Goal: Communication & Community: Answer question/provide support

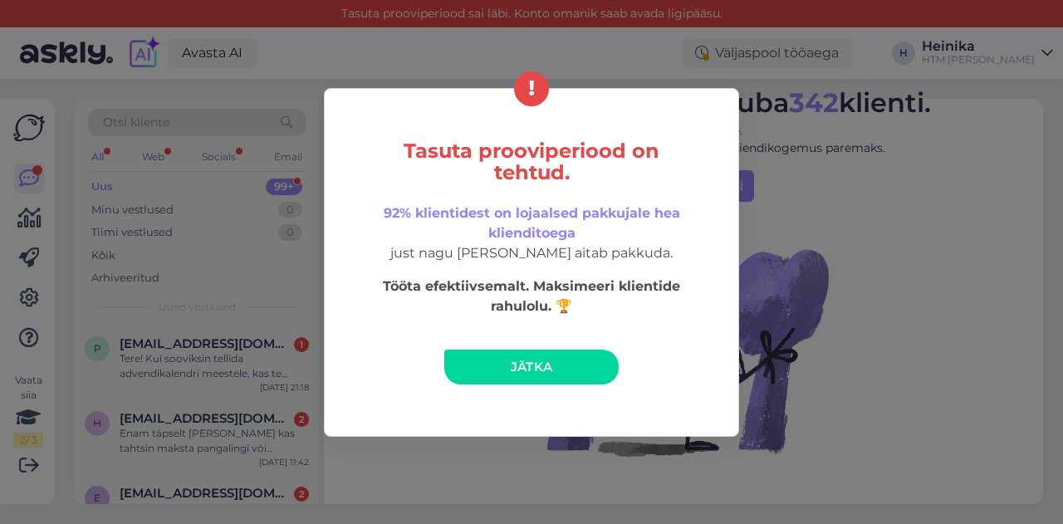
drag, startPoint x: 538, startPoint y: 366, endPoint x: 513, endPoint y: 343, distance: 34.1
click at [538, 366] on span "Jätka" at bounding box center [532, 367] width 42 height 16
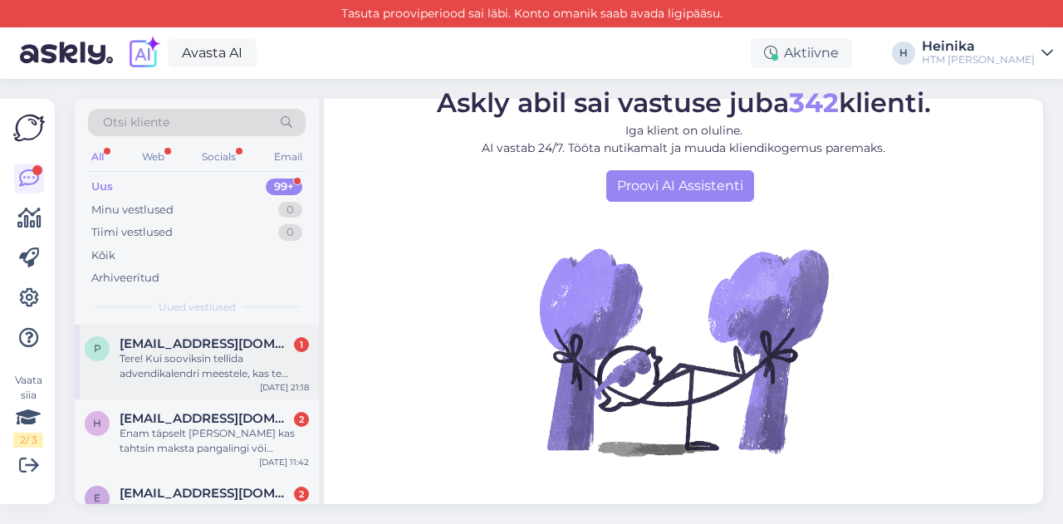
click at [218, 359] on div "Tere! Kui sooviksin tellida advendikalendri meestele, kas te saaksite selle ees…" at bounding box center [214, 366] width 189 height 30
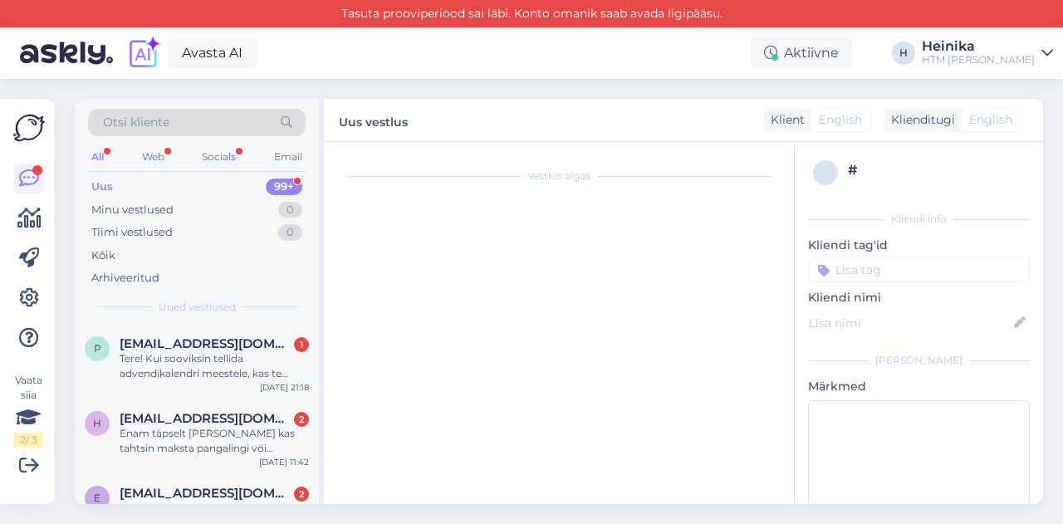
scroll to position [4, 0]
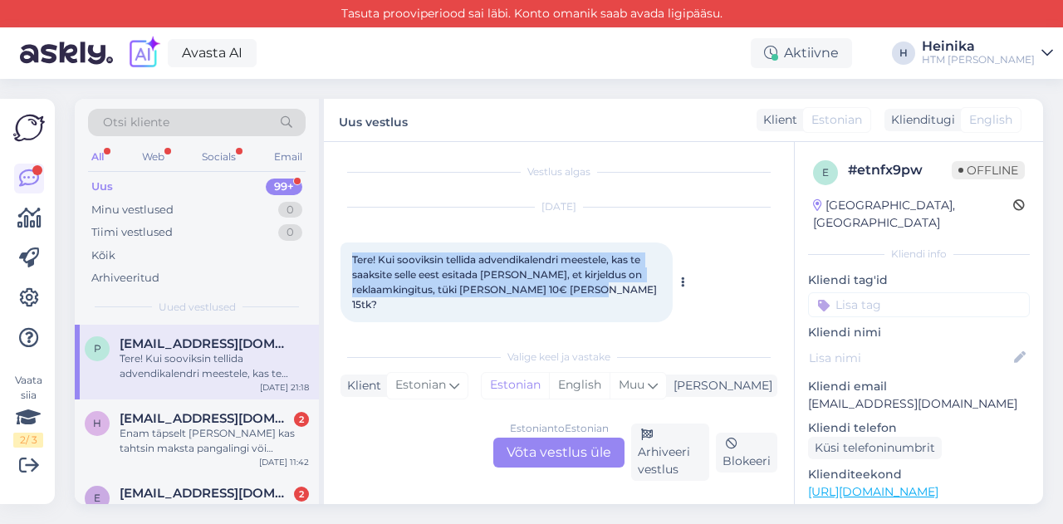
drag, startPoint x: 629, startPoint y: 290, endPoint x: 349, endPoint y: 263, distance: 281.9
click at [349, 263] on div "Tere! Kui sooviksin tellida advendikalendri meestele, kas te saaksite selle ees…" at bounding box center [506, 282] width 332 height 80
copy span "Tere! Kui sooviksin tellida advendikalendri meestele, kas te saaksite selle ees…"
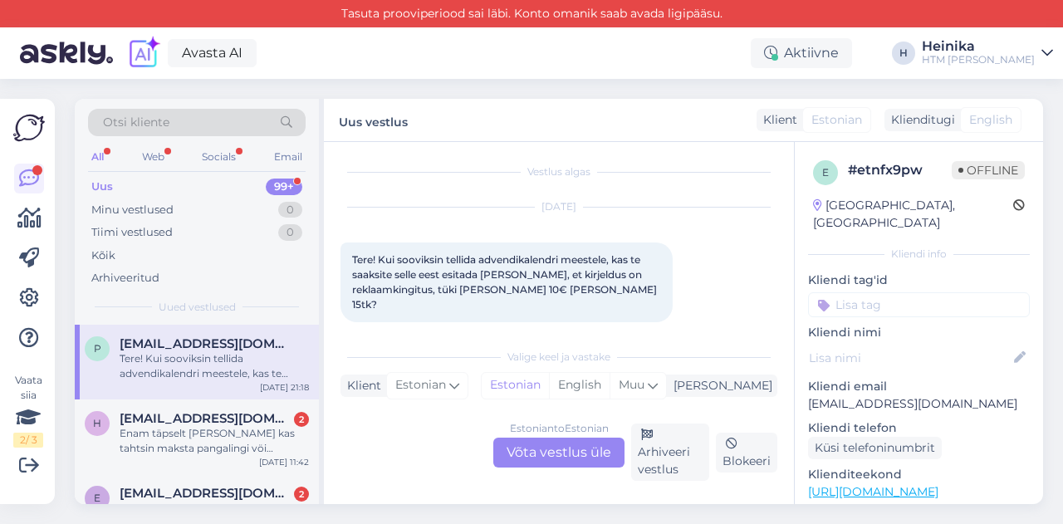
click at [545, 456] on div "Estonian to Estonian Võta vestlus üle" at bounding box center [558, 453] width 131 height 30
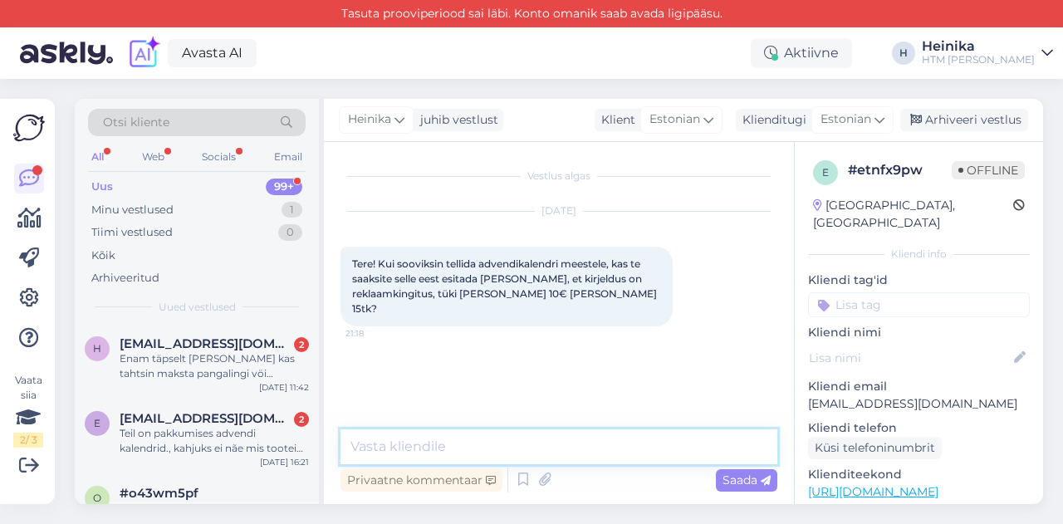
click at [463, 443] on textarea at bounding box center [558, 446] width 437 height 35
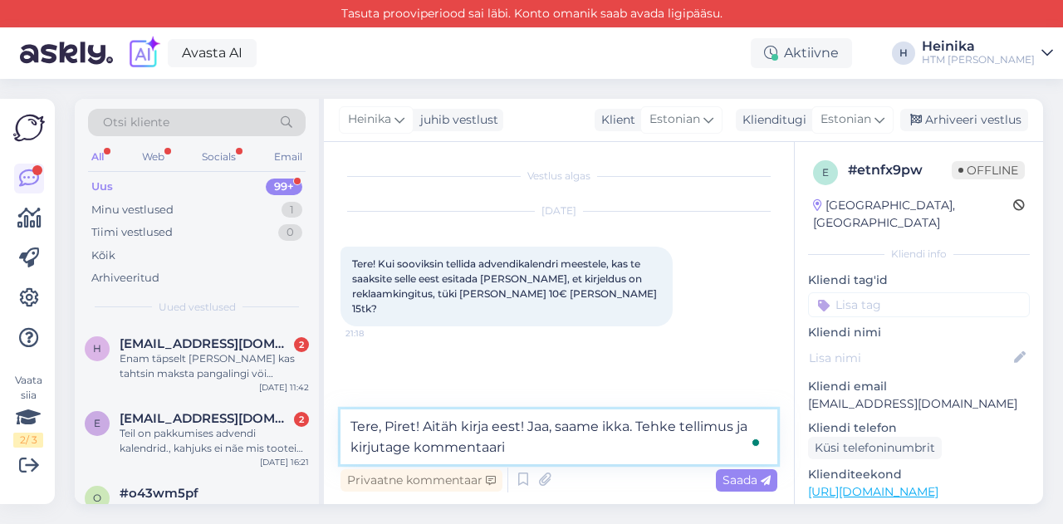
click at [416, 451] on textarea "Tere, Piret! Aitäh kirja eest! Jaa, saame ikka. Tehke tellimus ja kirjutage kom…" at bounding box center [558, 436] width 437 height 55
click at [638, 444] on textarea "Tere, Piret! Aitäh kirja eest! Jaa, saame ikka. Tehke tellimus ja kirjutage det…" at bounding box center [558, 436] width 437 height 55
click at [736, 428] on textarea "Tere, Piret! Aitäh kirja eest! Jaa, saame ikka. Tehke tellimus ja kirjutage det…" at bounding box center [558, 436] width 437 height 55
click at [431, 446] on textarea "Tere, Piret! Aitäh kirja eest! Jaa, saame ikka. Tehke tellimus ära ja kirjutage…" at bounding box center [558, 436] width 437 height 55
click at [710, 451] on textarea "Tere, Piret! Aitäh kirja eest! Jaa, saame ikka. Tehke tellimus ära ja kirjutage…" at bounding box center [558, 436] width 437 height 55
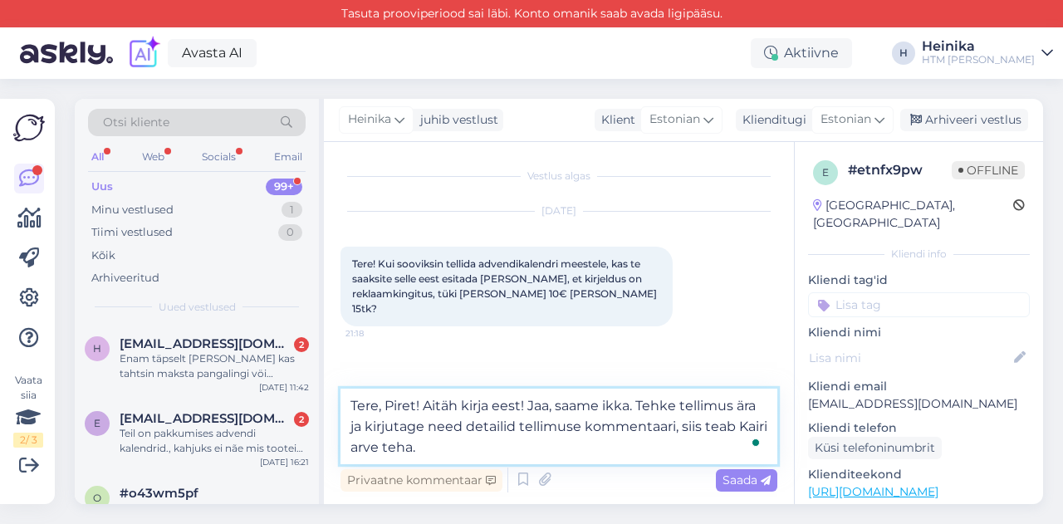
click at [681, 401] on textarea "Tere, Piret! Aitäh kirja eest! Jaa, saame ikka. Tehke tellimus ära ja kirjutage…" at bounding box center [558, 427] width 437 height 76
drag, startPoint x: 506, startPoint y: 447, endPoint x: 473, endPoint y: 447, distance: 33.2
click at [473, 447] on textarea "Tere, Piret! Aitäh kirja eest! Jaa, saame ikka. Tehke meie e-poest tellimus ära…" at bounding box center [558, 427] width 437 height 76
click at [505, 447] on textarea "Tere, Piret! Aitäh kirja eest! Jaa, saame ikka. Tehke meie e-poest tellimus ära…" at bounding box center [558, 427] width 437 height 76
click at [609, 449] on textarea "Tere, Piret! Aitäh kirja eest! Jaa, saame ikka. Tehke meie e-poest tellimus ära…" at bounding box center [558, 427] width 437 height 76
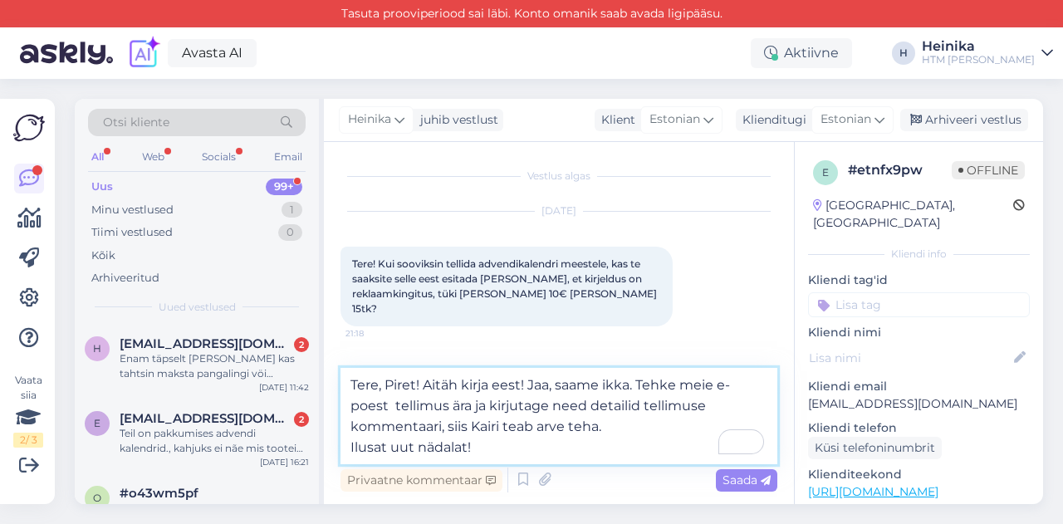
click at [425, 379] on textarea "Tere, Piret! Aitäh kirja eest! Jaa, saame ikka. Tehke meie e-poest tellimus ära…" at bounding box center [558, 416] width 437 height 96
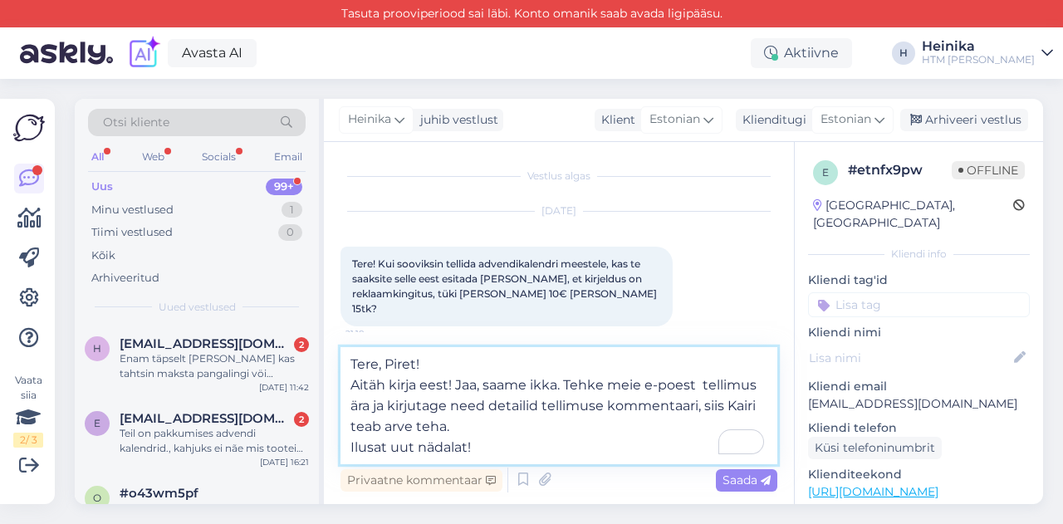
click at [483, 428] on textarea "Tere, Piret! Aitäh kirja eest! Jaa, saame ikka. Tehke meie e-poest tellimus ära…" at bounding box center [558, 405] width 437 height 117
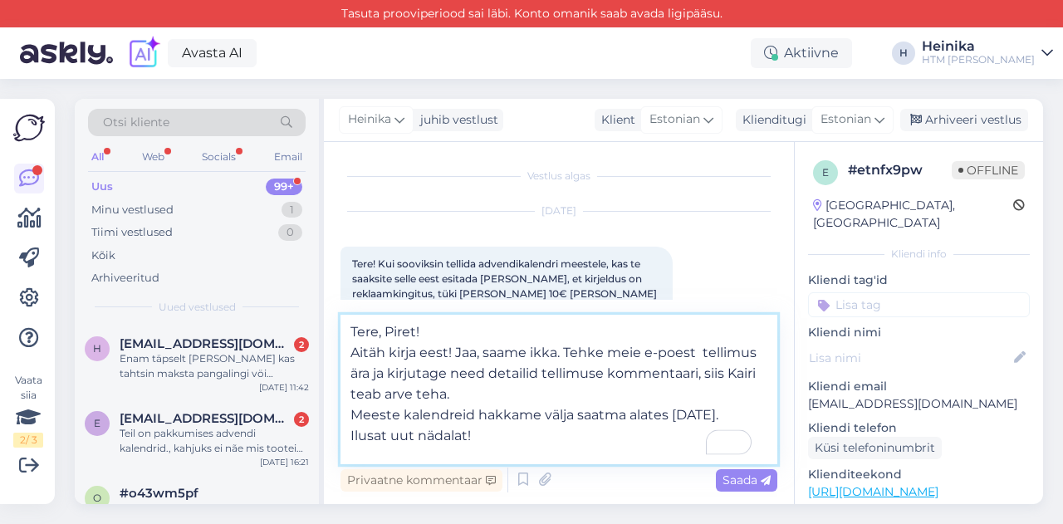
click at [356, 409] on textarea "Tere, Piret! Aitäh kirja eest! Jaa, saame ikka. Tehke meie e-poest tellimus ära…" at bounding box center [558, 389] width 437 height 149
click at [571, 436] on textarea "Tere, Piret! Aitäh kirja eest! Jaa, saame ikka. Tehke meie e-poest tellimus ära…" at bounding box center [558, 389] width 437 height 149
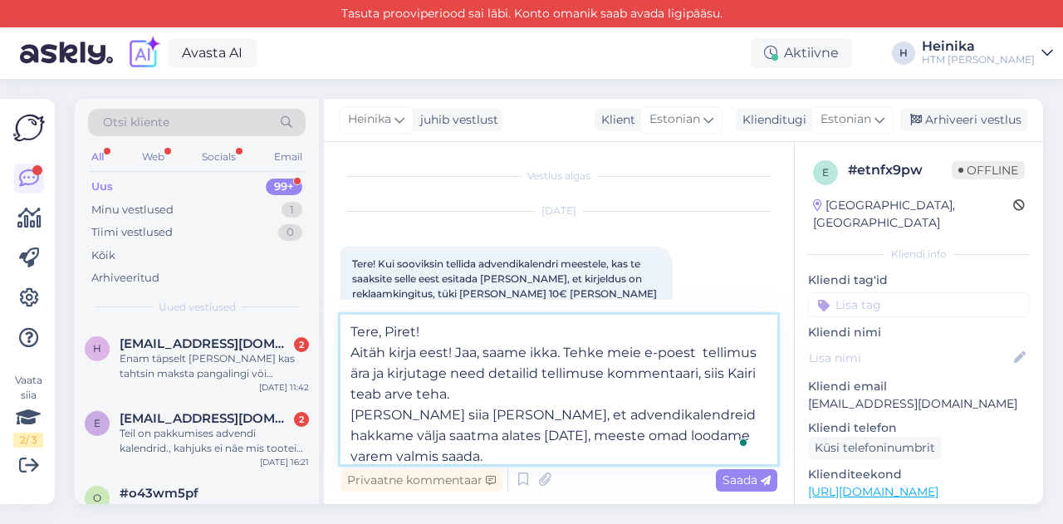
click at [704, 434] on textarea "Tere, Piret! Aitäh kirja eest! Jaa, saame ikka. Tehke meie e-poest tellimus ära…" at bounding box center [558, 389] width 437 height 149
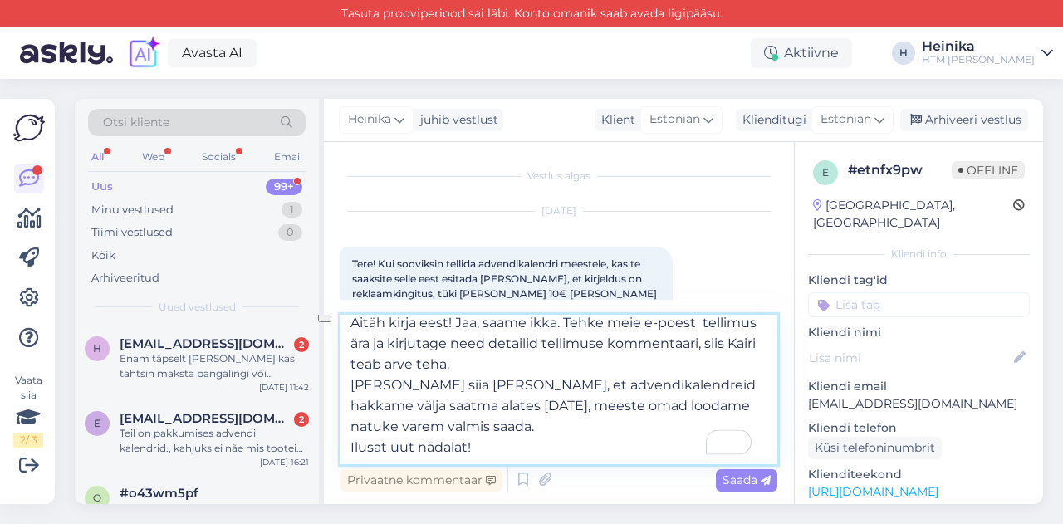
drag, startPoint x: 548, startPoint y: 406, endPoint x: 558, endPoint y: 419, distance: 16.6
click at [558, 419] on textarea "Tere, Piret! Aitäh kirja eest! Jaa, saame ikka. Tehke meie e-poest tellimus ära…" at bounding box center [558, 389] width 437 height 149
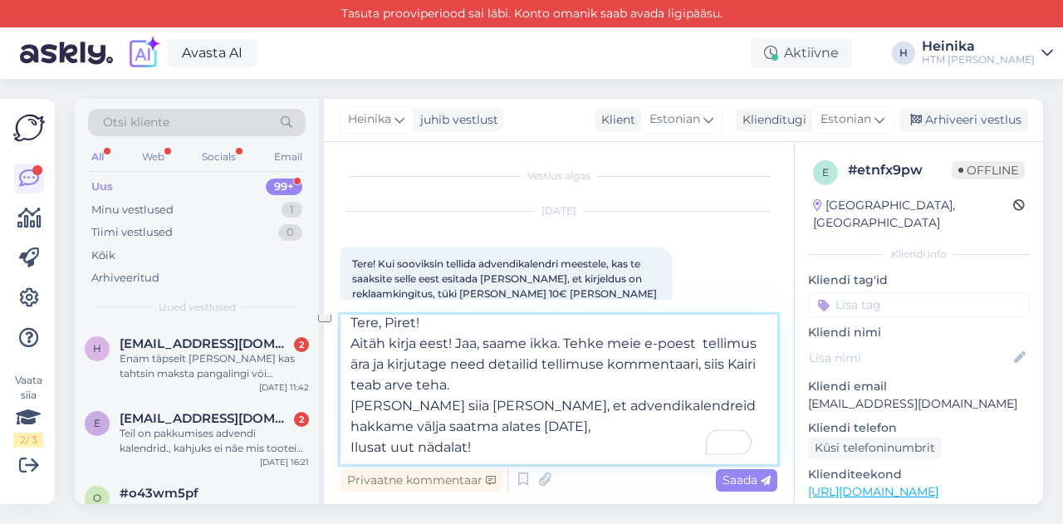
scroll to position [9, 0]
type textarea "Tere, Piret! Aitäh kirja eest! Jaa, saame ikka. Tehke meie e-poest tellimus ära…"
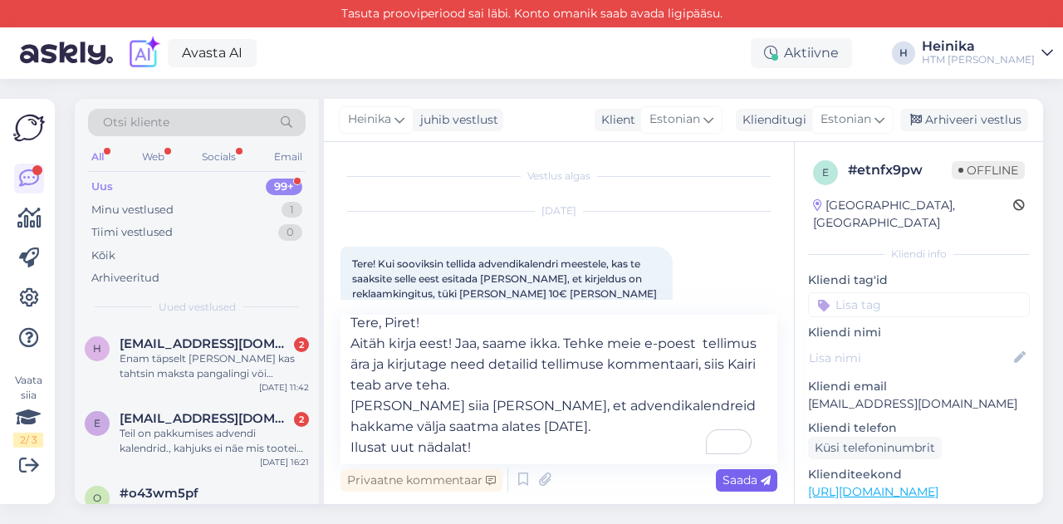
click at [752, 481] on span "Saada" at bounding box center [746, 479] width 48 height 15
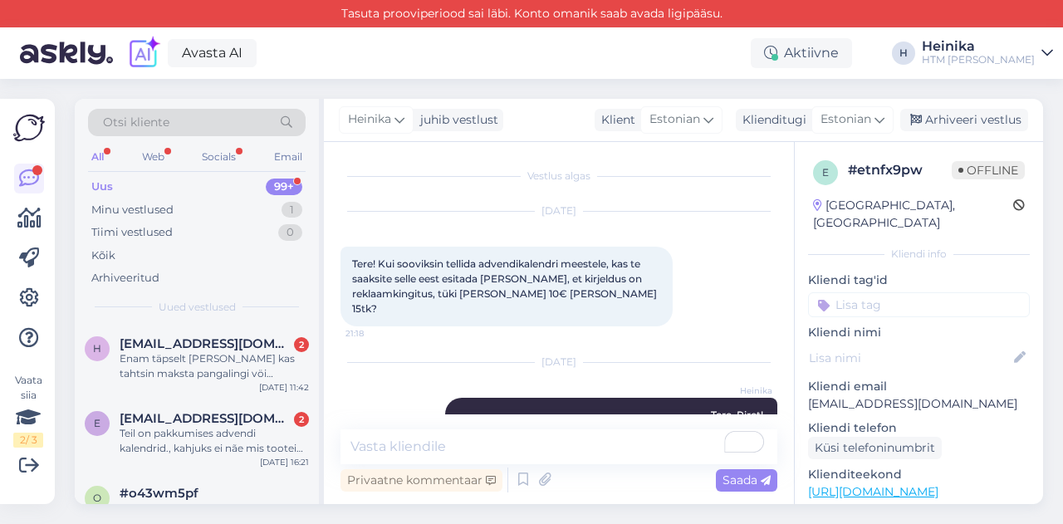
scroll to position [110, 0]
